Goal: Task Accomplishment & Management: Complete application form

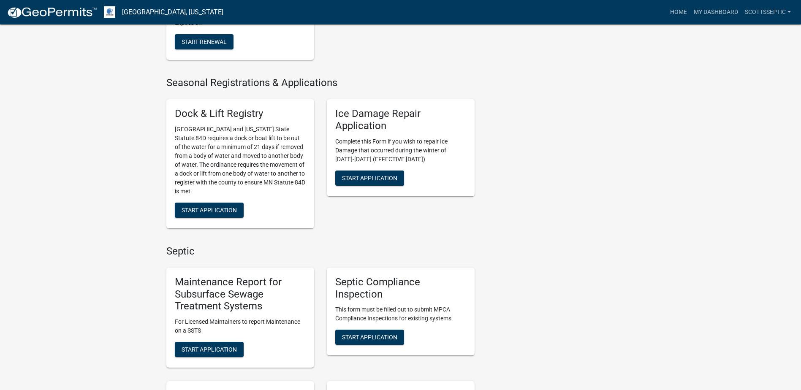
scroll to position [507, 0]
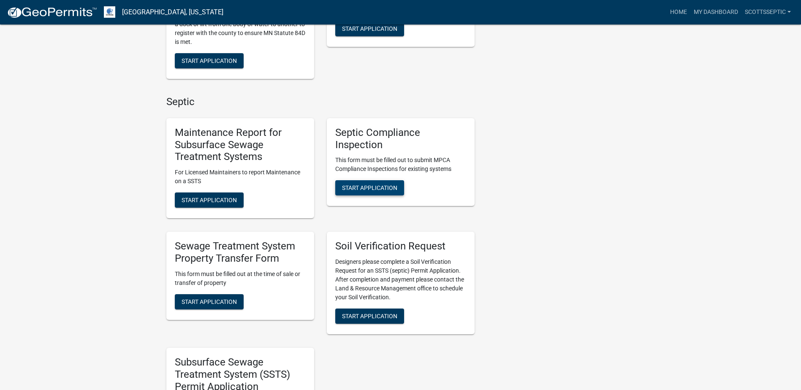
click at [358, 186] on span "Start Application" at bounding box center [369, 188] width 55 height 7
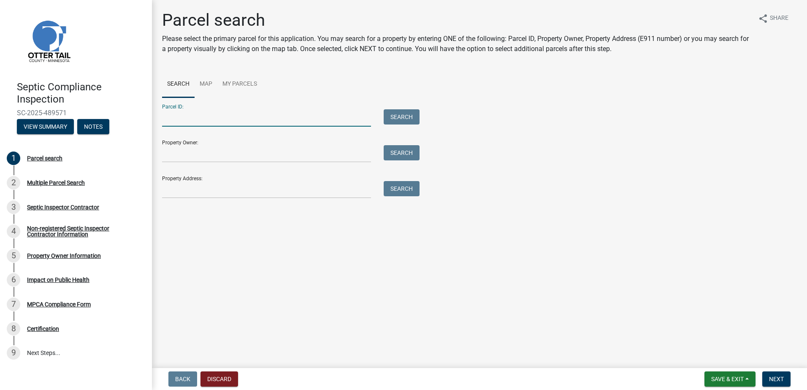
drag, startPoint x: 177, startPoint y: 120, endPoint x: 236, endPoint y: 96, distance: 63.8
click at [177, 119] on input "Parcel ID:" at bounding box center [266, 117] width 209 height 17
type input "16000990680000"
click at [395, 117] on button "Search" at bounding box center [402, 116] width 36 height 15
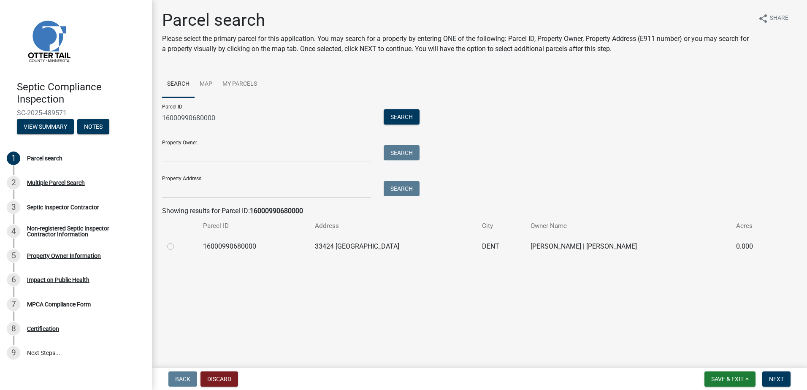
click at [177, 242] on label at bounding box center [177, 242] width 0 height 0
click at [177, 247] on input "radio" at bounding box center [179, 244] width 5 height 5
radio input "true"
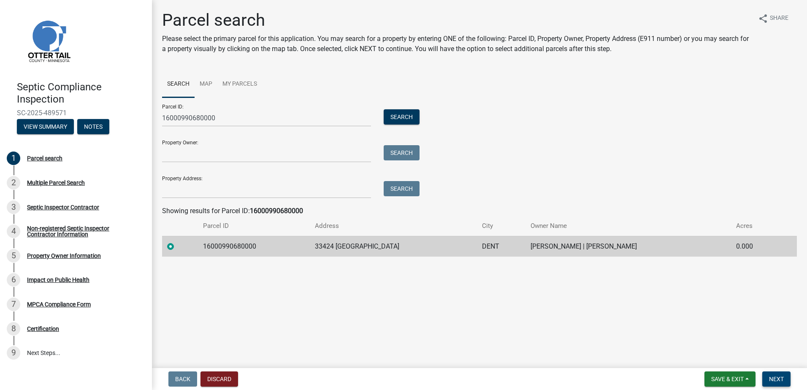
click at [785, 375] on button "Next" at bounding box center [777, 379] width 28 height 15
click at [776, 376] on span "Next" at bounding box center [776, 379] width 15 height 7
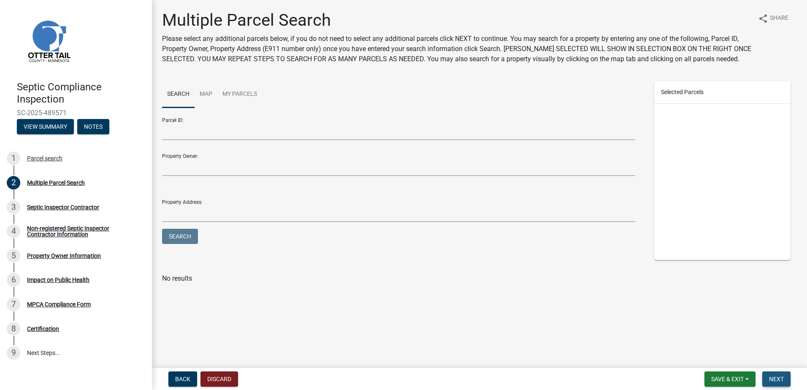
click at [772, 379] on span "Next" at bounding box center [776, 379] width 15 height 7
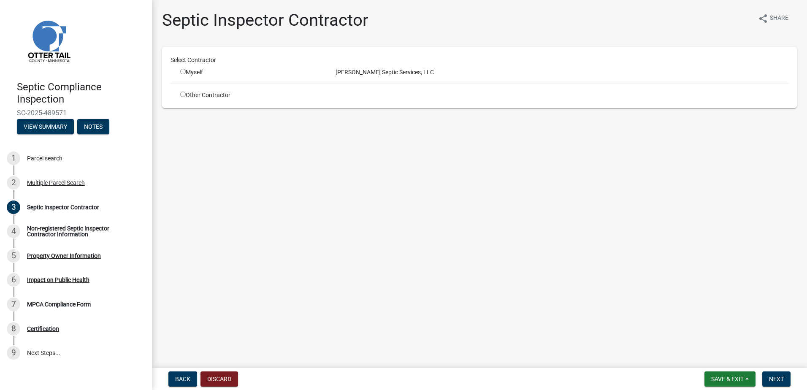
click at [185, 72] on input "radio" at bounding box center [182, 71] width 5 height 5
radio input "true"
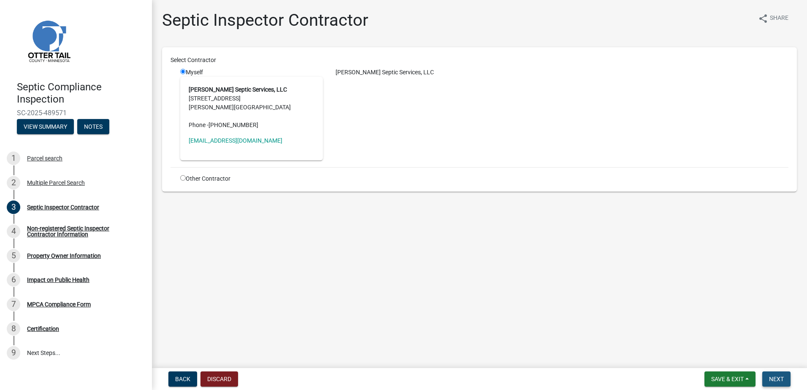
click at [780, 378] on span "Next" at bounding box center [776, 379] width 15 height 7
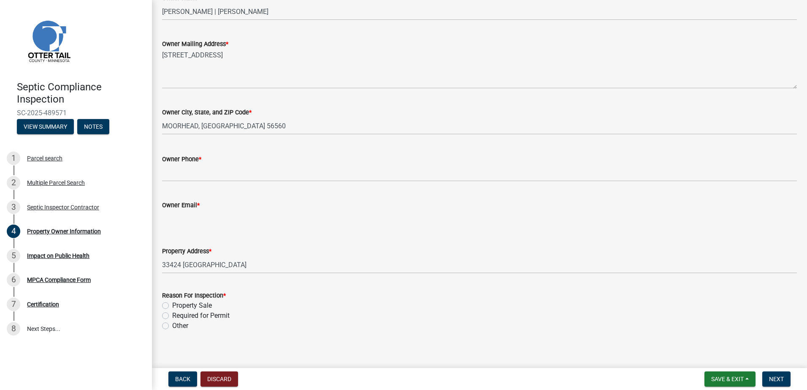
scroll to position [169, 0]
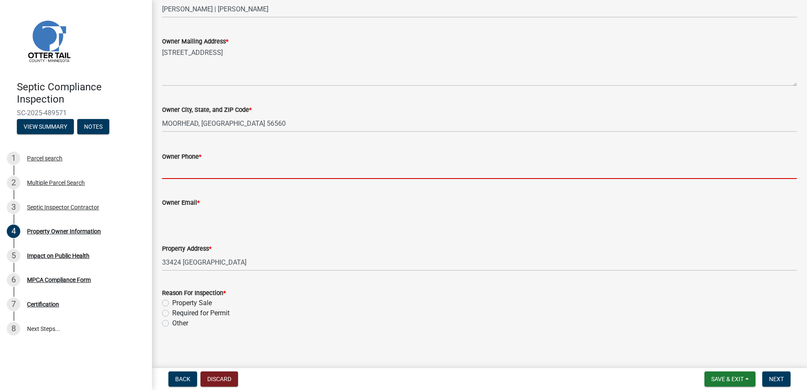
click at [175, 175] on input "Owner Phone *" at bounding box center [479, 170] width 635 height 17
type input "0000000000"
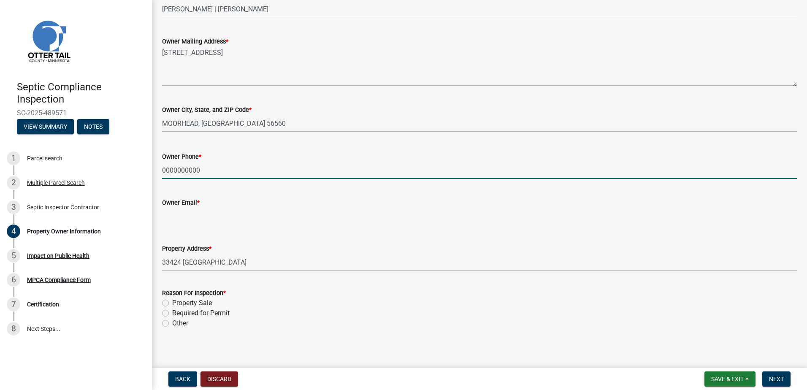
type input "[EMAIL_ADDRESS][DOMAIN_NAME]"
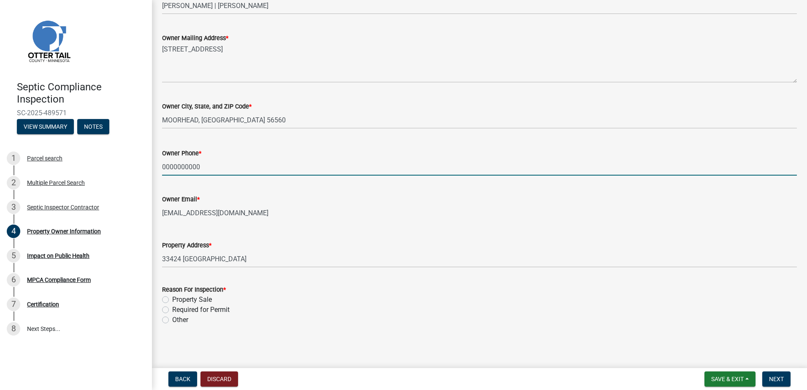
scroll to position [173, 0]
click at [172, 320] on label "Other" at bounding box center [180, 319] width 16 height 10
click at [172, 320] on input "Other" at bounding box center [174, 316] width 5 height 5
radio input "true"
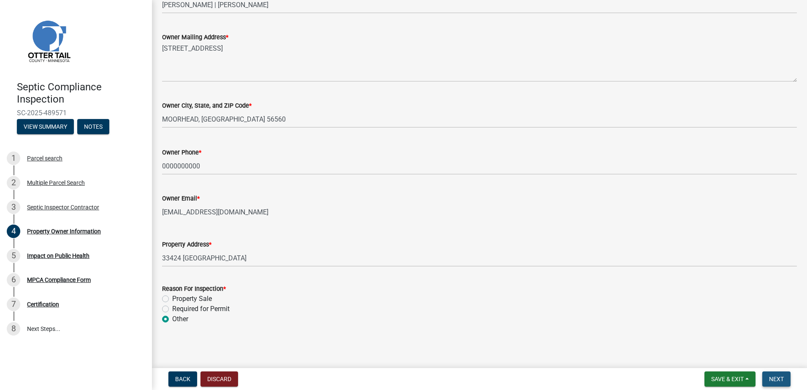
click at [777, 383] on span "Next" at bounding box center [776, 379] width 15 height 7
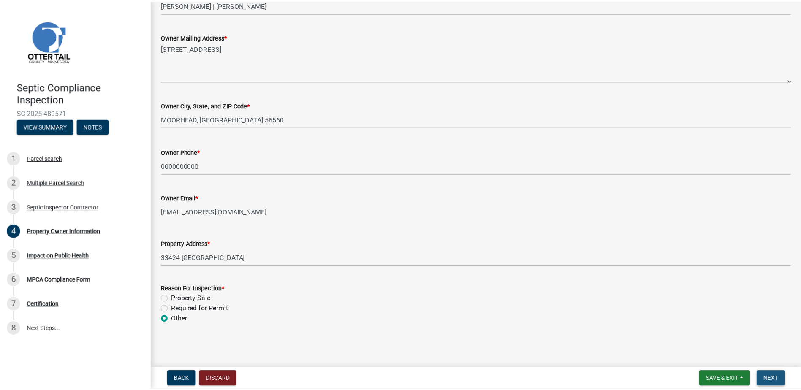
scroll to position [0, 0]
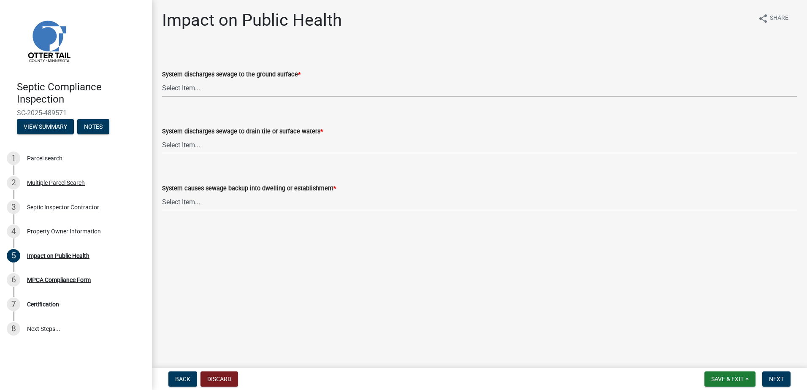
click at [165, 91] on select "Select Item... Yes No" at bounding box center [479, 87] width 635 height 17
click at [162, 79] on select "Select Item... Yes No" at bounding box center [479, 87] width 635 height 17
select select "9c5ef684-d0d4-4879-ab12-905ddbd81a72"
drag, startPoint x: 180, startPoint y: 145, endPoint x: 182, endPoint y: 152, distance: 6.9
click at [180, 145] on select "Select Item... Yes No" at bounding box center [479, 144] width 635 height 17
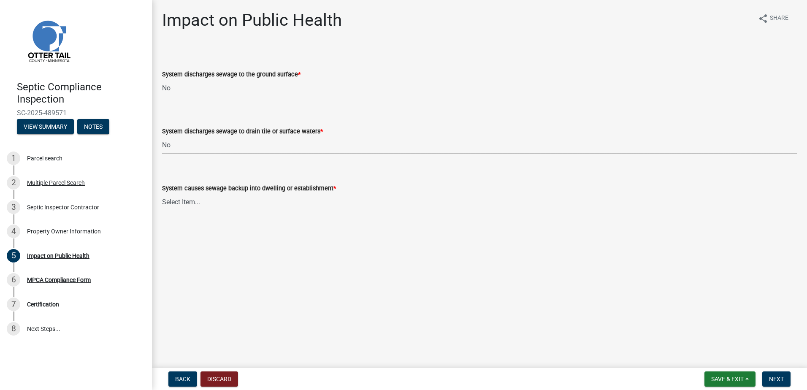
click at [162, 136] on select "Select Item... Yes No" at bounding box center [479, 144] width 635 height 17
select select "7d491a2b-e9f0-4952-b474-53ca749b22af"
click at [177, 206] on select "Select Item... Yes No" at bounding box center [479, 201] width 635 height 17
click at [162, 193] on select "Select Item... Yes No" at bounding box center [479, 201] width 635 height 17
select select "6e07b46b-a403-4f3e-b4fc-218acc732c01"
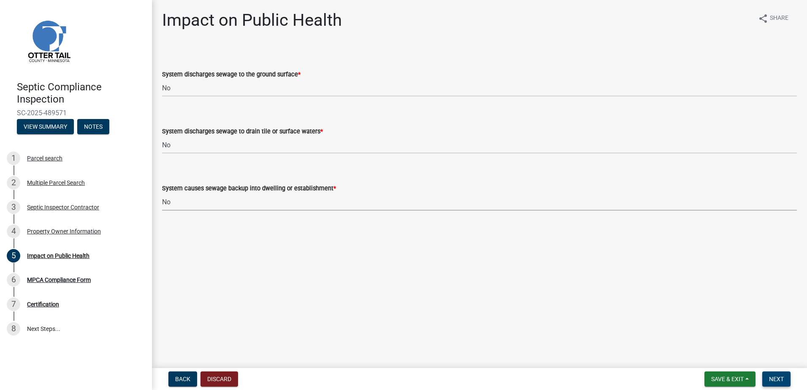
click at [782, 383] on span "Next" at bounding box center [776, 379] width 15 height 7
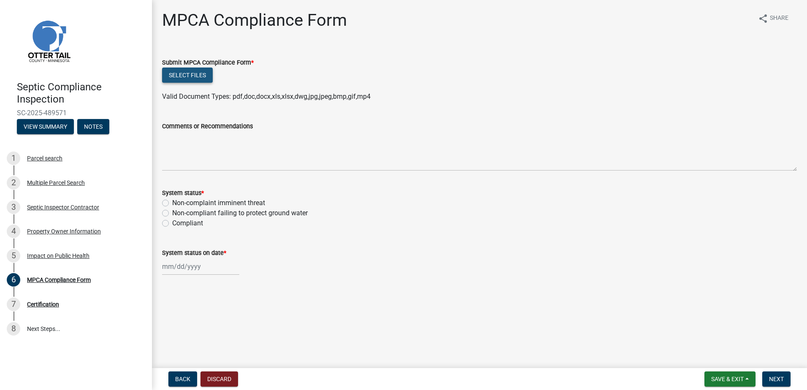
click at [178, 78] on button "Select files" at bounding box center [187, 75] width 51 height 15
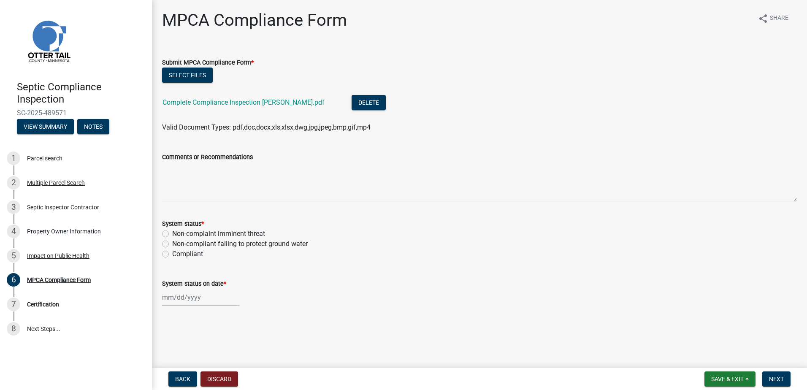
click at [172, 244] on label "Non-compliant failing to protect ground water" at bounding box center [240, 244] width 136 height 10
click at [172, 244] on input "Non-compliant failing to protect ground water" at bounding box center [174, 241] width 5 height 5
radio input "true"
select select "10"
select select "2025"
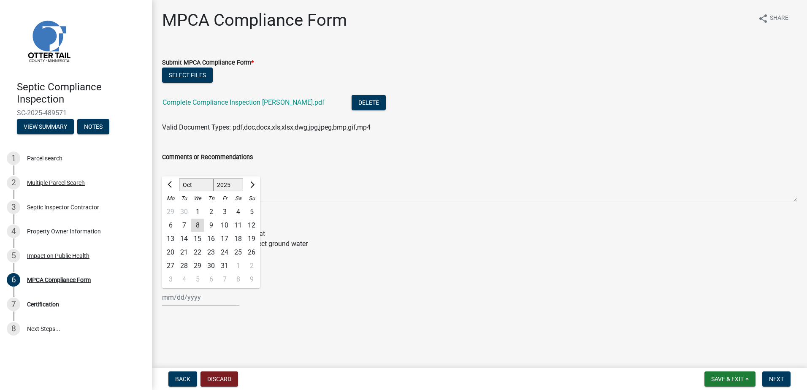
click at [175, 299] on div "[PERSON_NAME] Feb Mar Apr [PERSON_NAME][DATE] Oct Nov [DATE] 1526 1527 1528 152…" at bounding box center [200, 297] width 77 height 17
click at [170, 224] on div "6" at bounding box center [171, 226] width 14 height 14
type input "[DATE]"
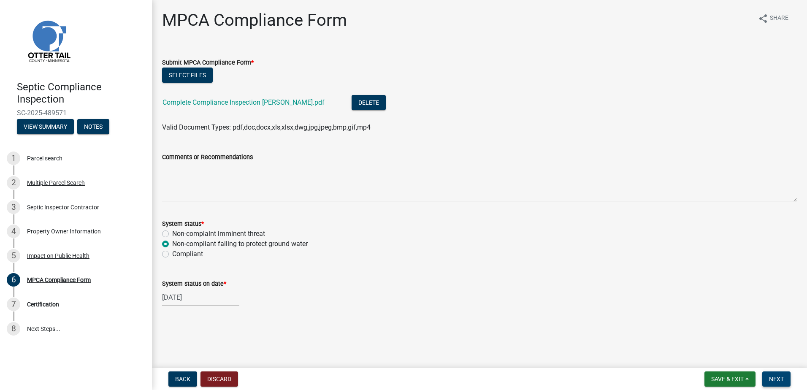
click at [766, 378] on button "Next" at bounding box center [777, 379] width 28 height 15
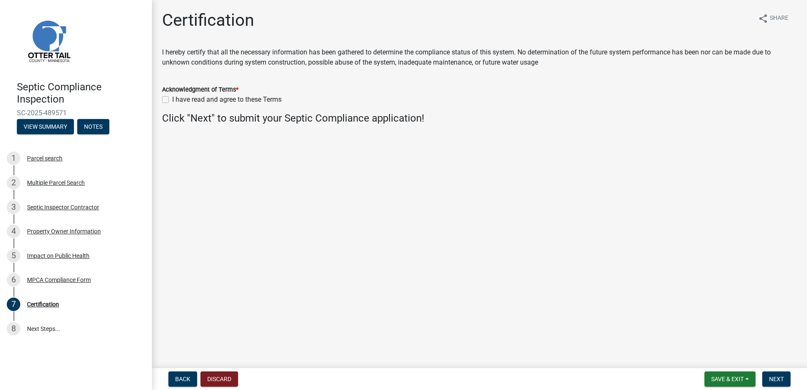
click at [172, 101] on label "I have read and agree to these Terms" at bounding box center [226, 100] width 109 height 10
click at [172, 100] on input "I have read and agree to these Terms" at bounding box center [174, 97] width 5 height 5
checkbox input "true"
click at [768, 377] on button "Next" at bounding box center [777, 379] width 28 height 15
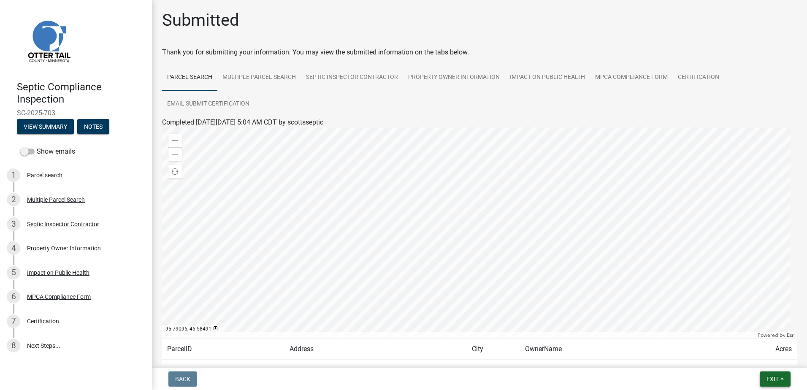
click at [783, 378] on button "Exit" at bounding box center [775, 379] width 31 height 15
drag, startPoint x: 752, startPoint y: 358, endPoint x: 746, endPoint y: 353, distance: 7.5
click at [752, 358] on button "Save & Exit" at bounding box center [757, 357] width 68 height 20
